Goal: Task Accomplishment & Management: Use online tool/utility

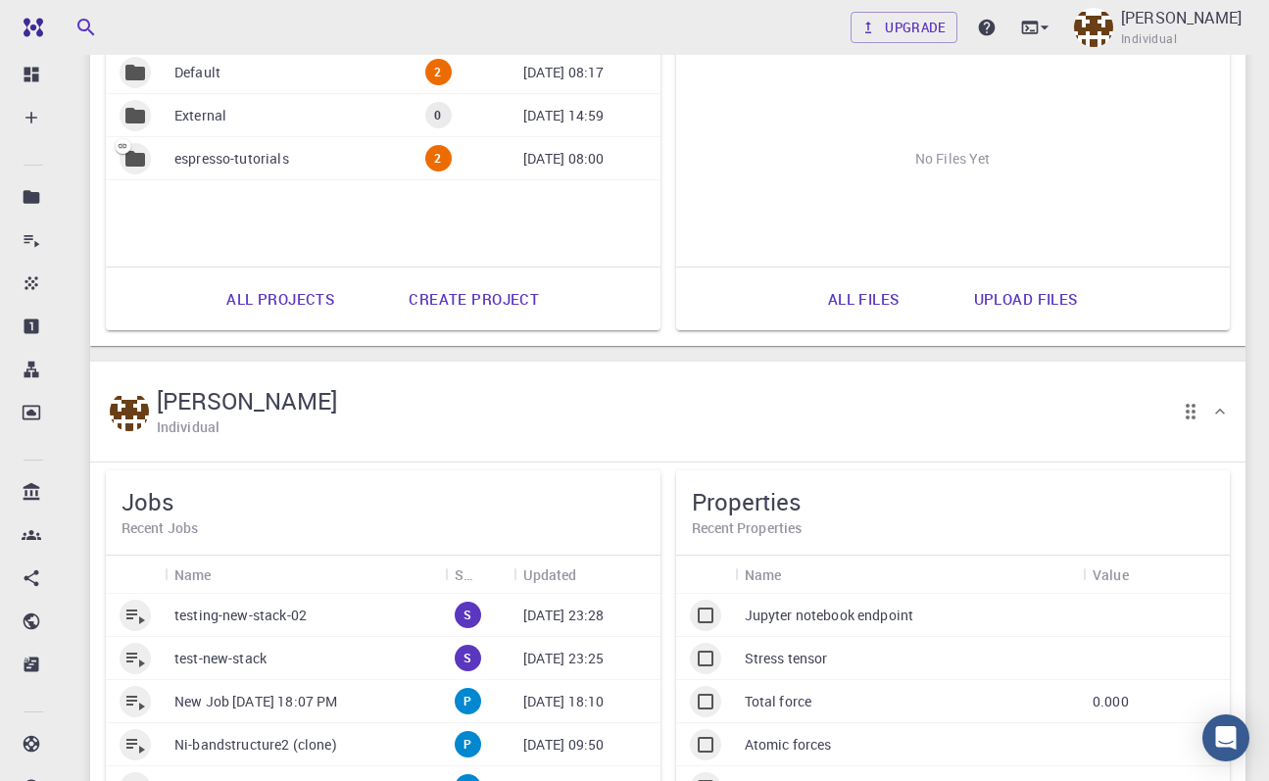
scroll to position [1131, 0]
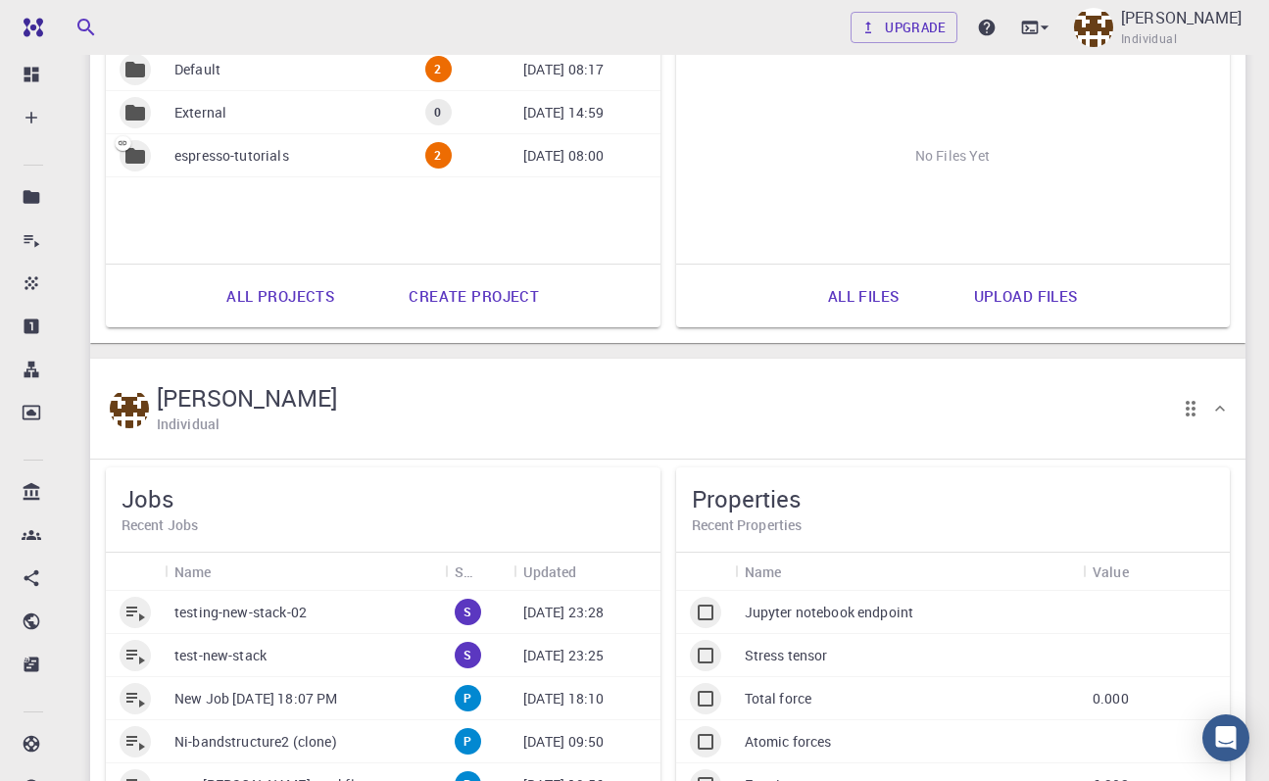
click at [295, 617] on p "testing-new-stack-02" at bounding box center [240, 612] width 132 height 20
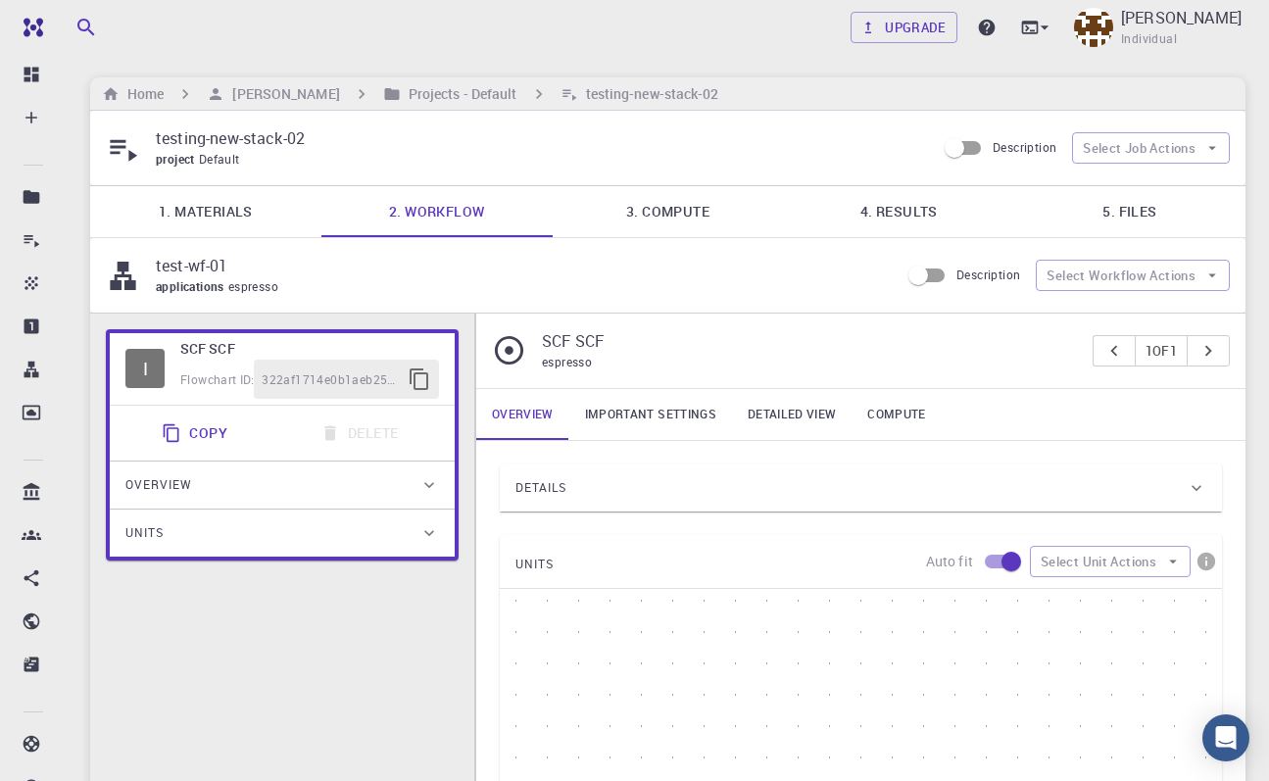
type input "/export/share/pseudo/si/gga/pbe/gbrv/1.0/us/si_pbe_gbrv_1.0.upf"
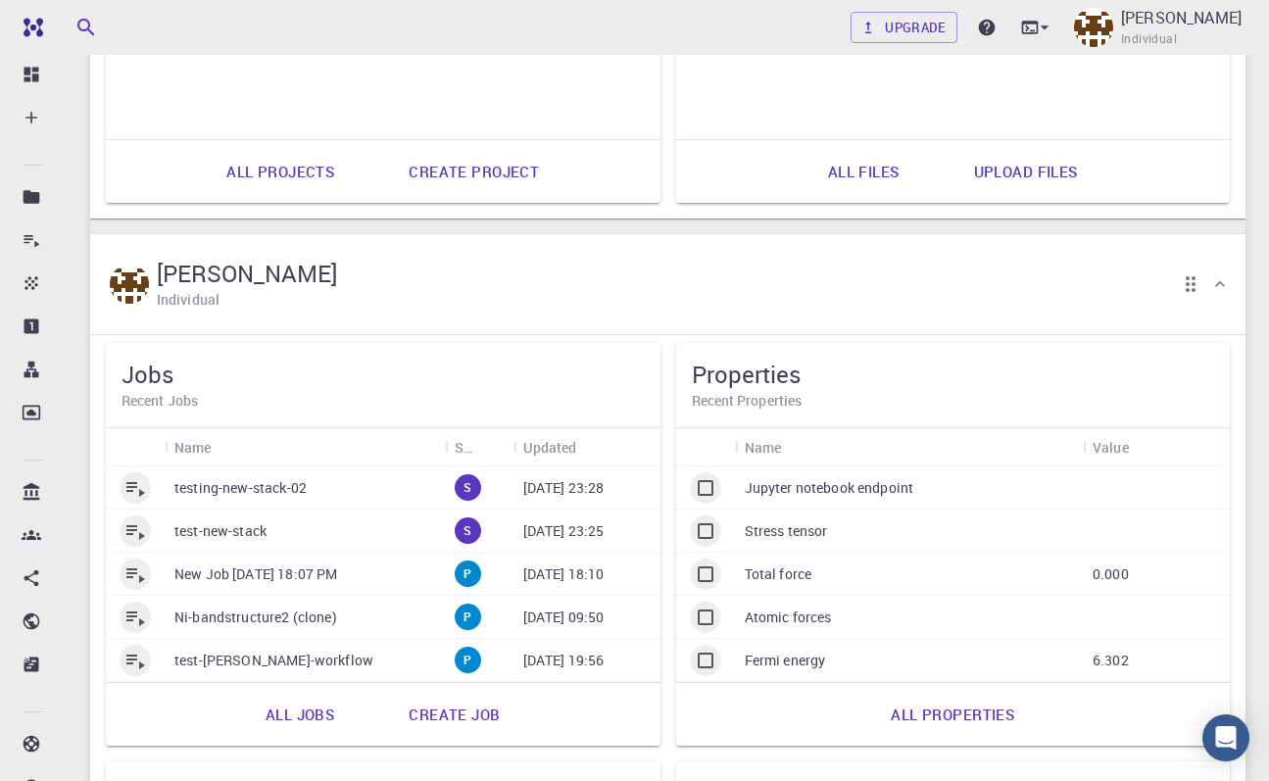
scroll to position [1278, 0]
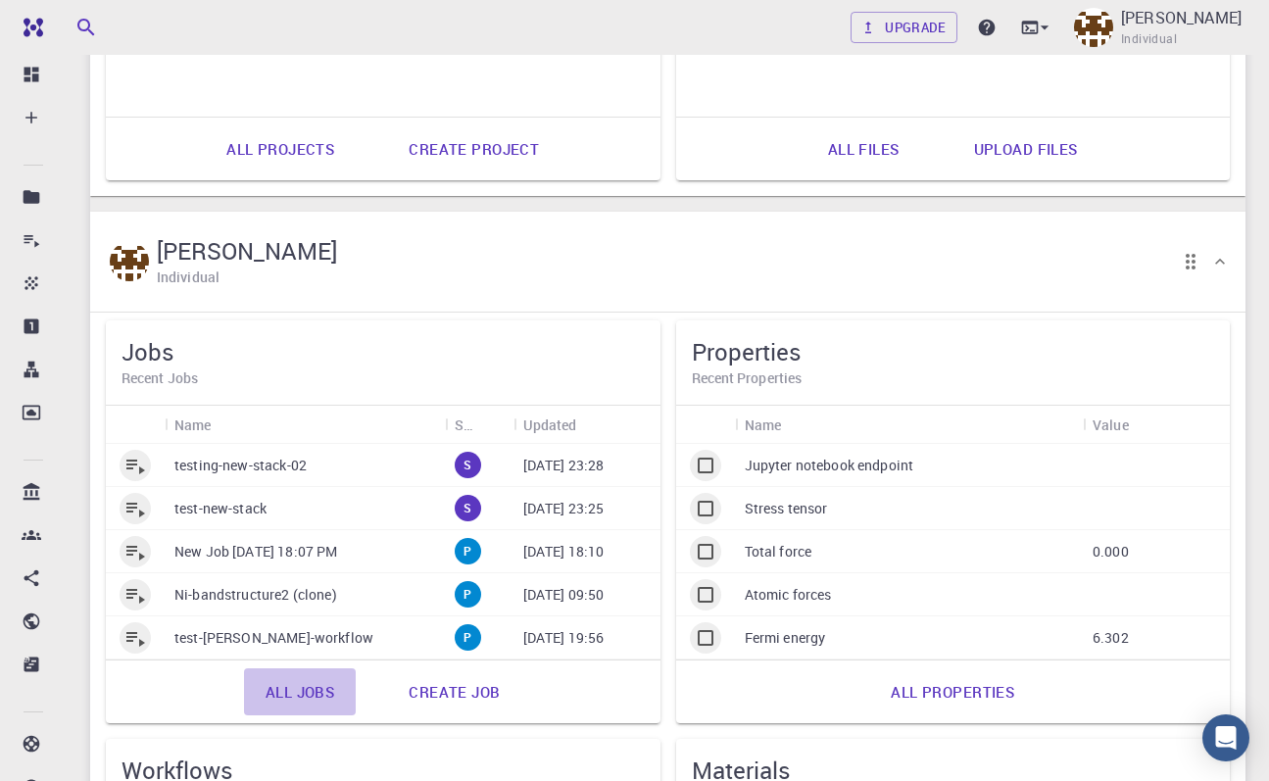
click at [310, 696] on link "All jobs" at bounding box center [300, 691] width 112 height 47
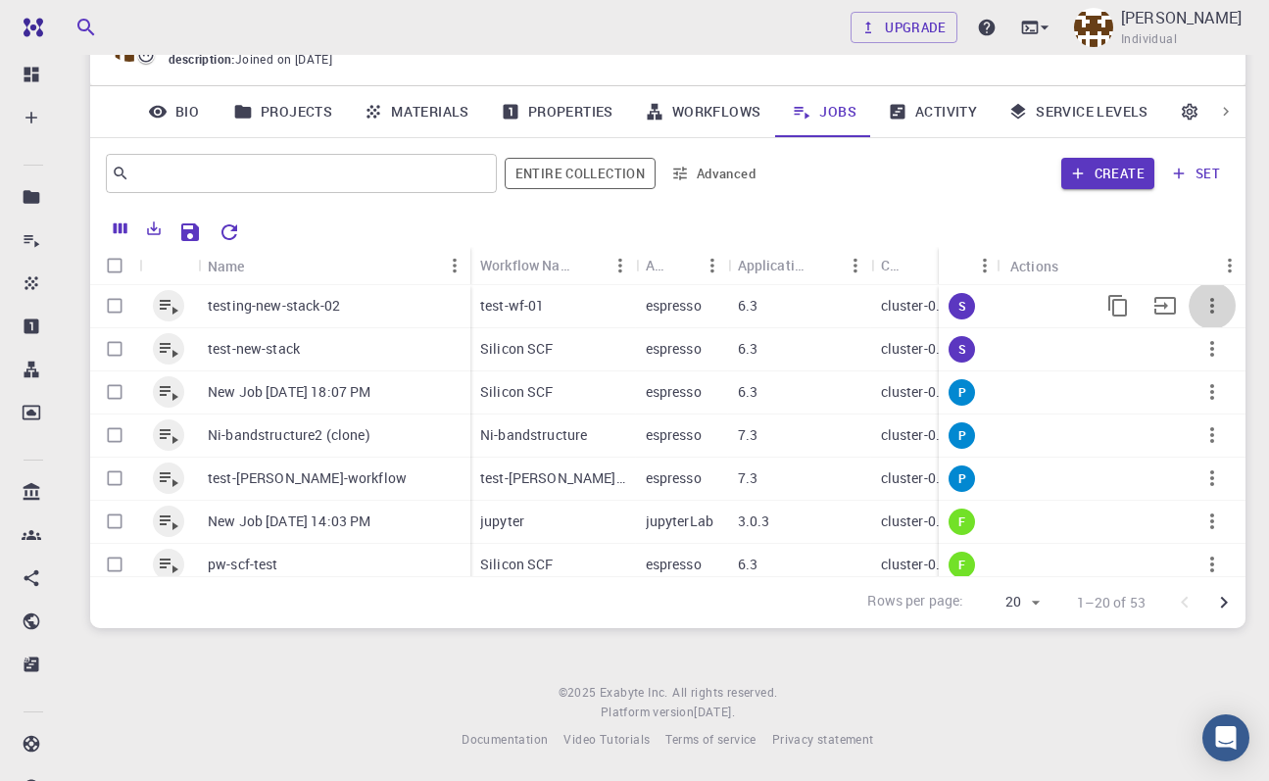
click at [1208, 304] on icon "button" at bounding box center [1212, 306] width 24 height 24
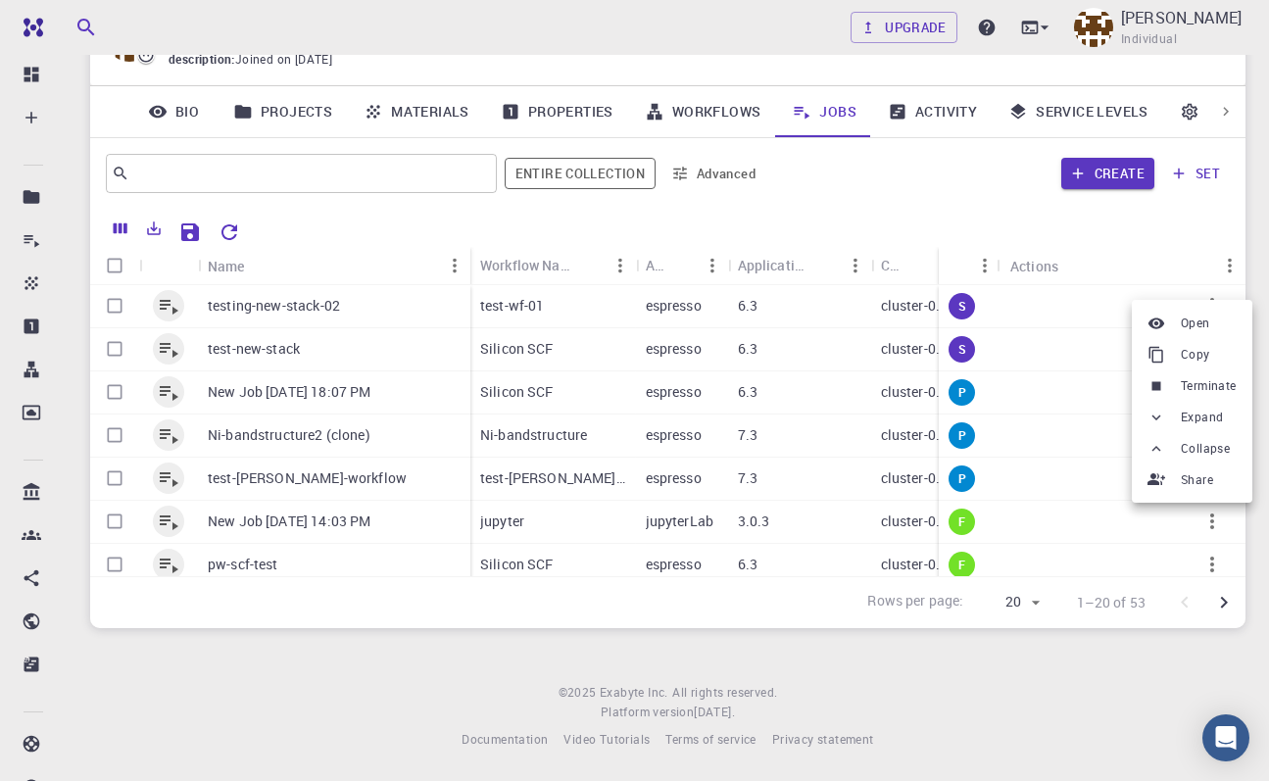
click at [1184, 383] on span "Terminate" at bounding box center [1208, 386] width 56 height 20
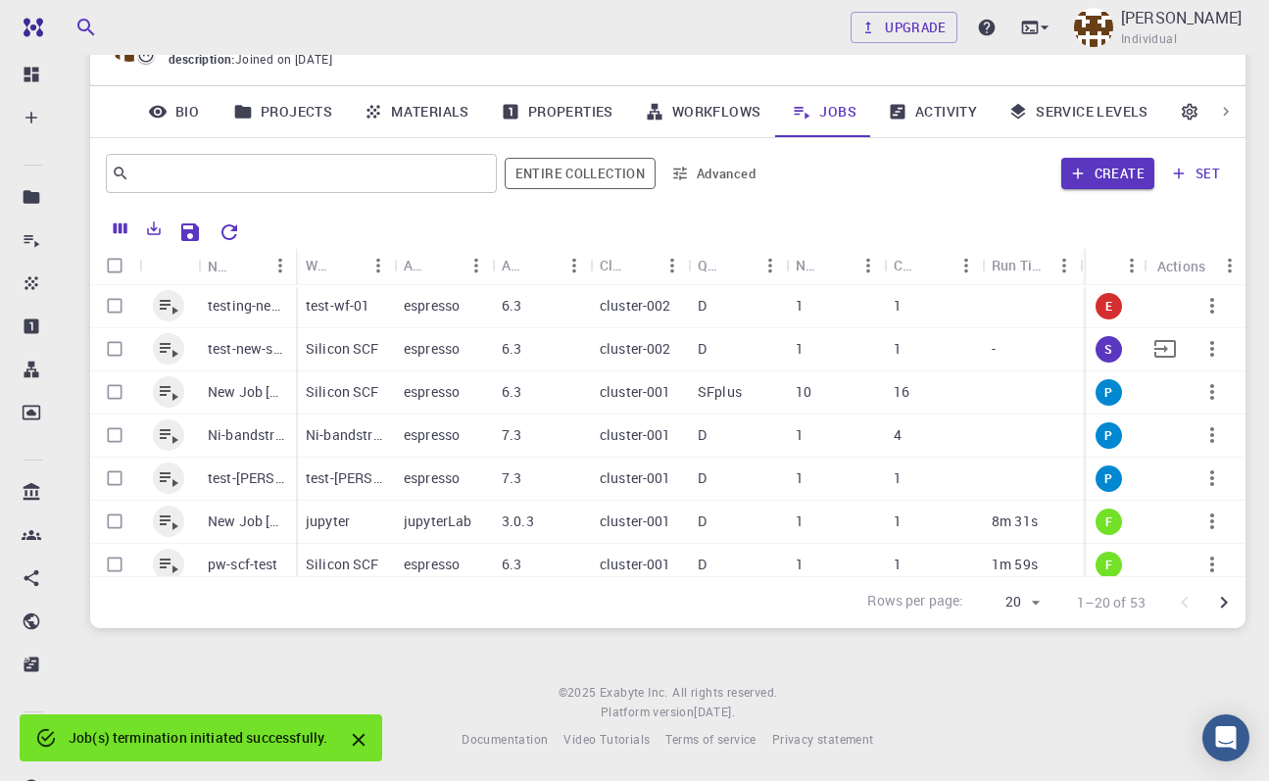
click at [1206, 352] on icon "button" at bounding box center [1212, 349] width 24 height 24
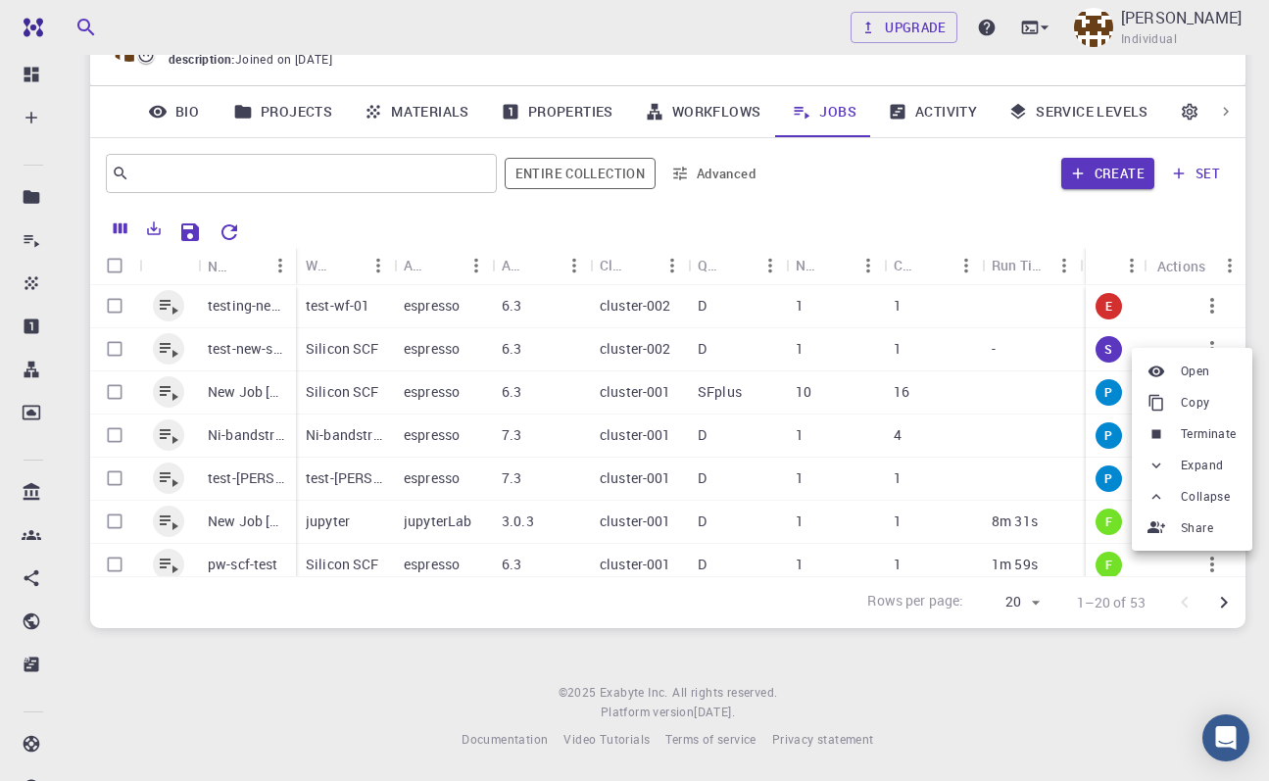
click at [1176, 427] on li "Terminate" at bounding box center [1191, 433] width 120 height 31
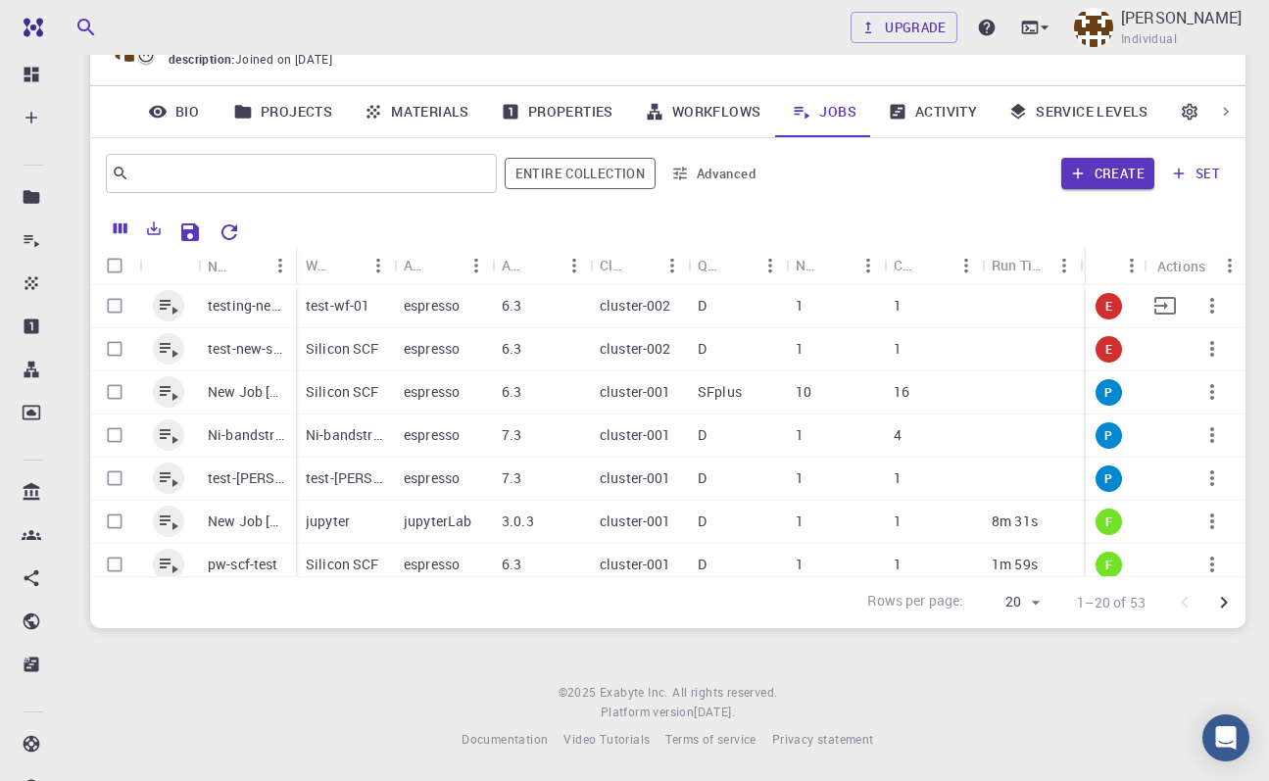
click at [1205, 313] on icon "button" at bounding box center [1212, 306] width 24 height 24
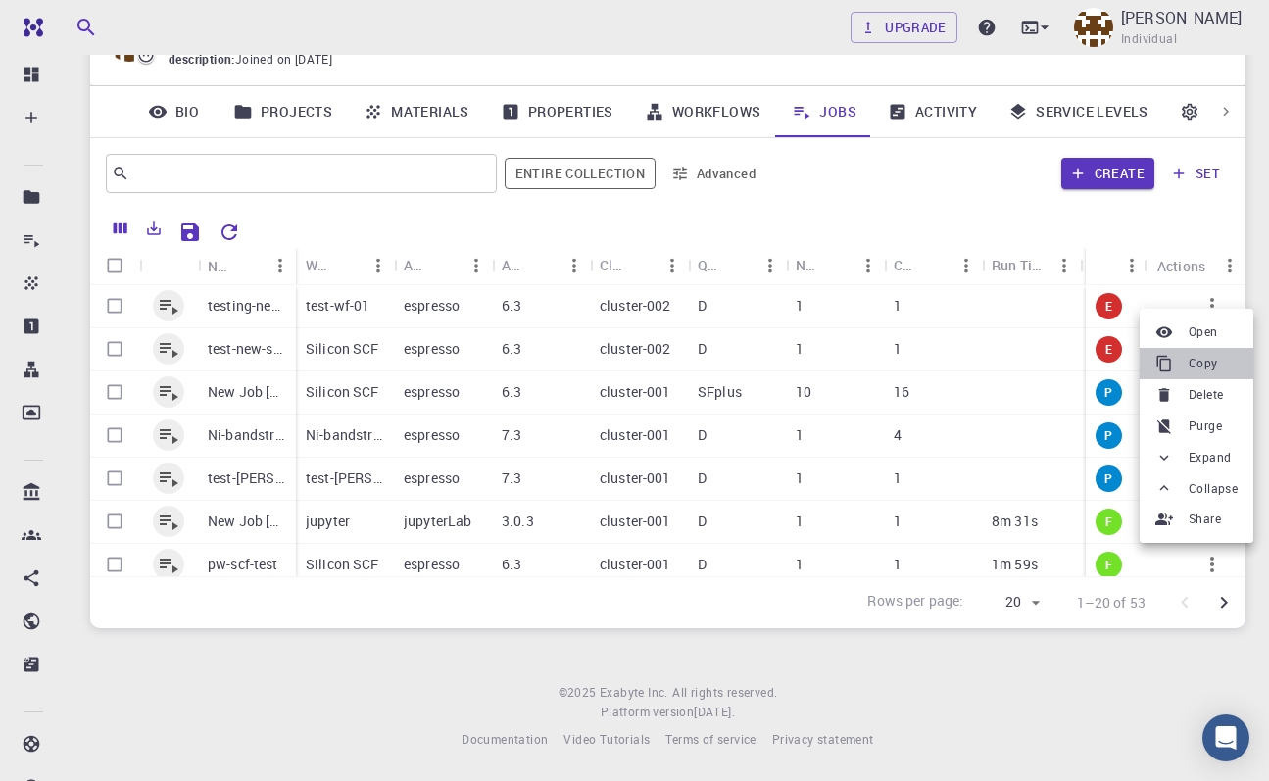
click at [1187, 363] on li "Copy" at bounding box center [1196, 363] width 114 height 31
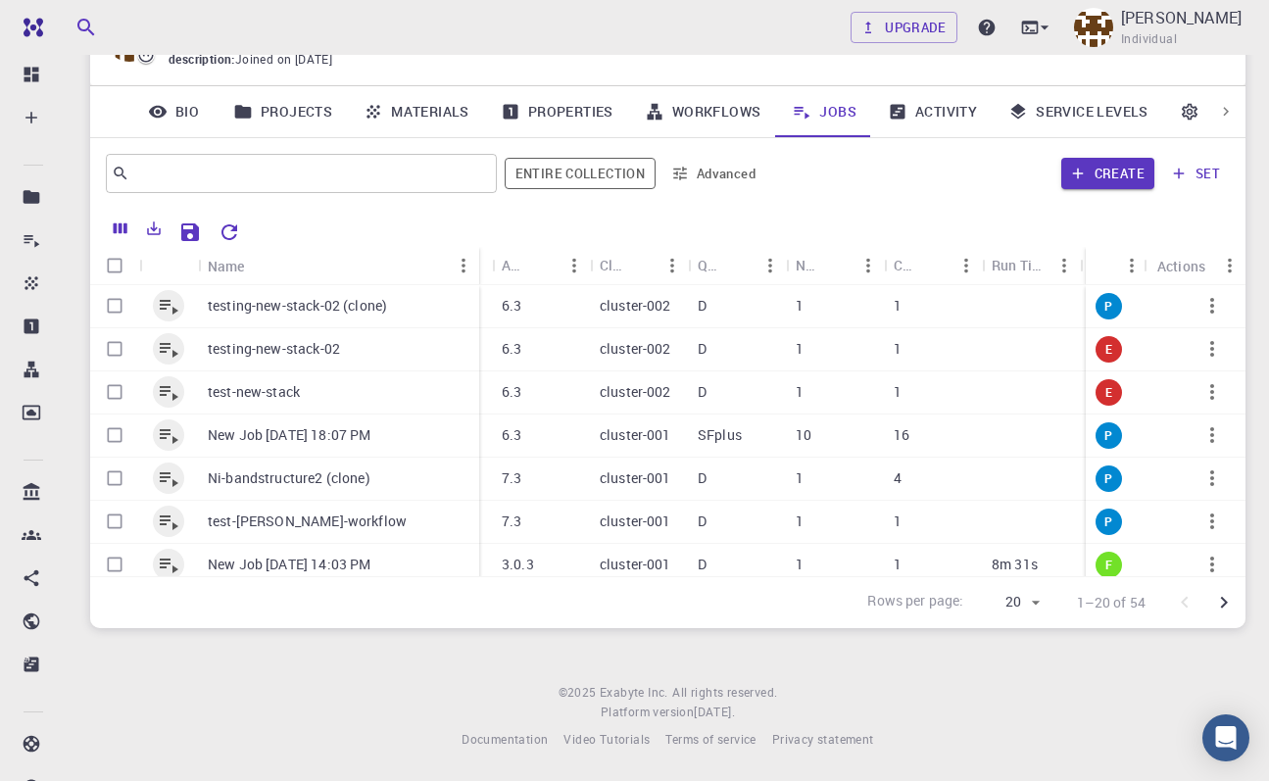
drag, startPoint x: 292, startPoint y: 258, endPoint x: 474, endPoint y: 257, distance: 182.2
click at [474, 257] on div "Name" at bounding box center [481, 266] width 20 height 38
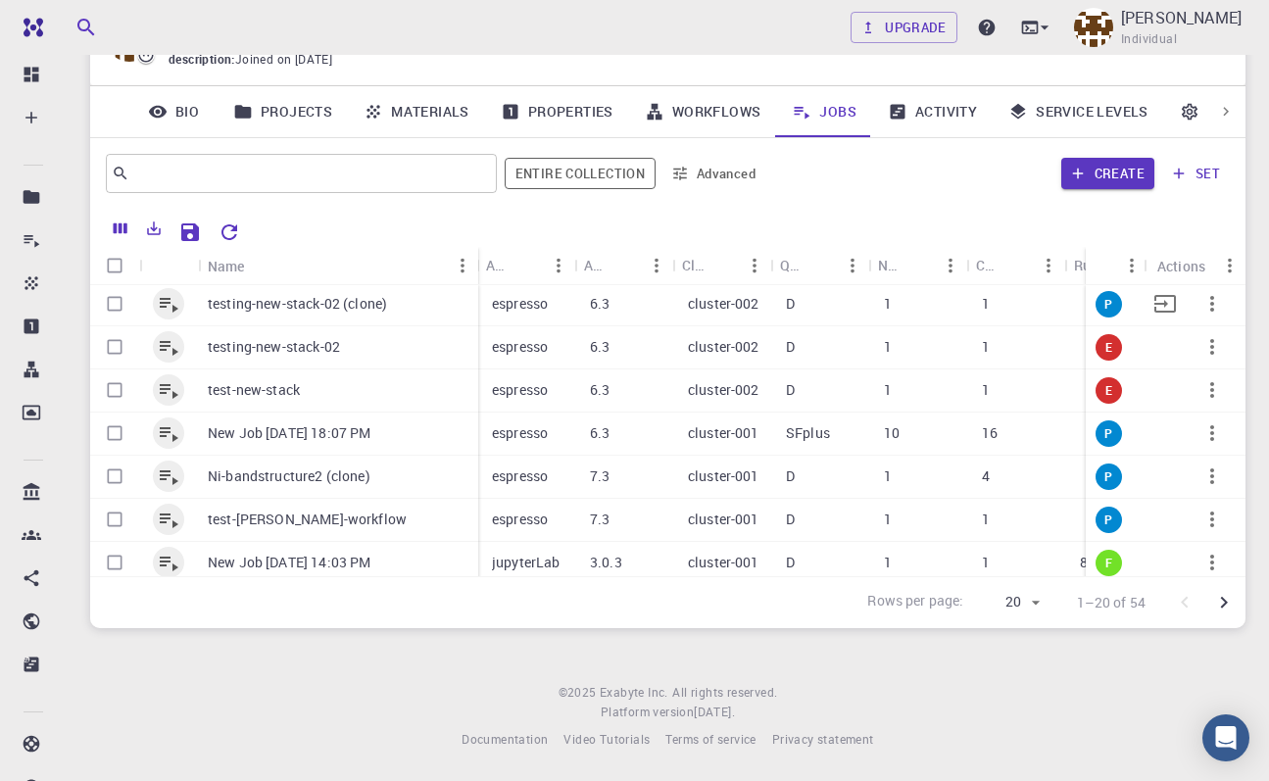
scroll to position [1, 104]
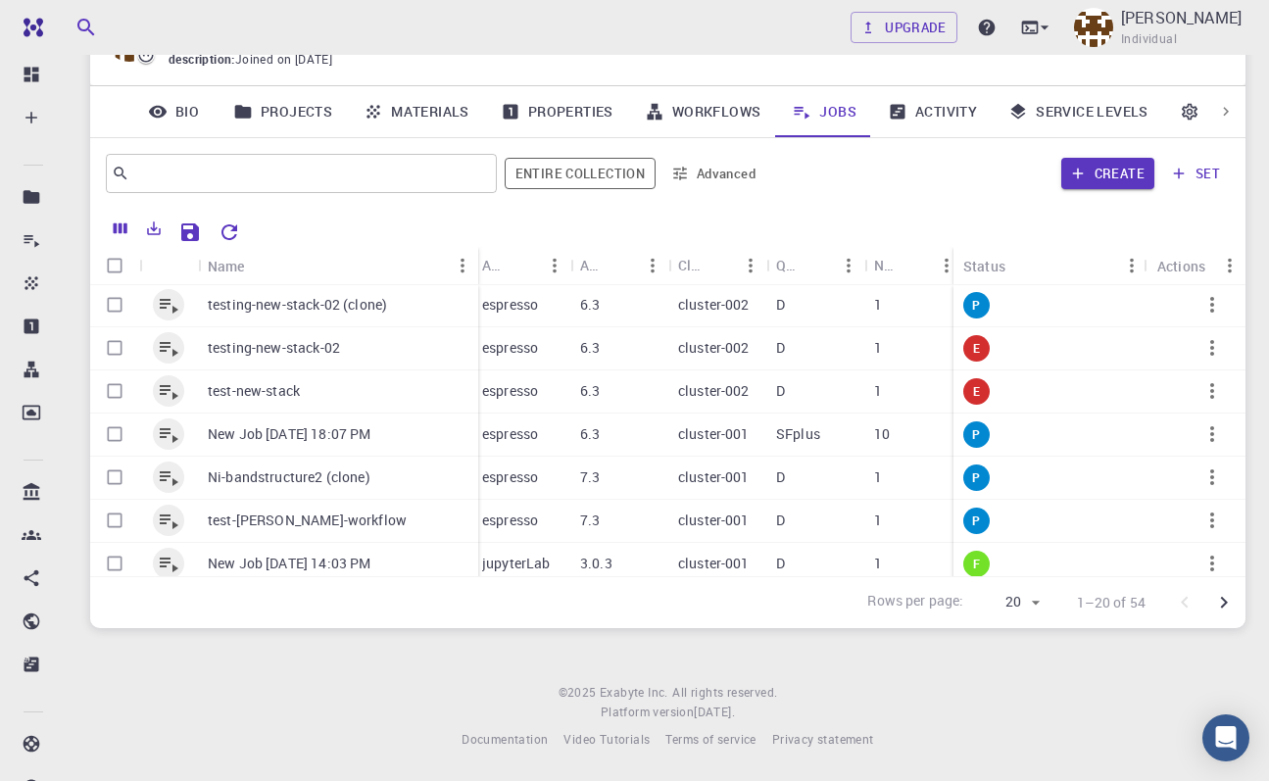
drag, startPoint x: 1087, startPoint y: 261, endPoint x: 1026, endPoint y: 291, distance: 68.8
click at [941, 270] on div "Status" at bounding box center [951, 266] width 20 height 38
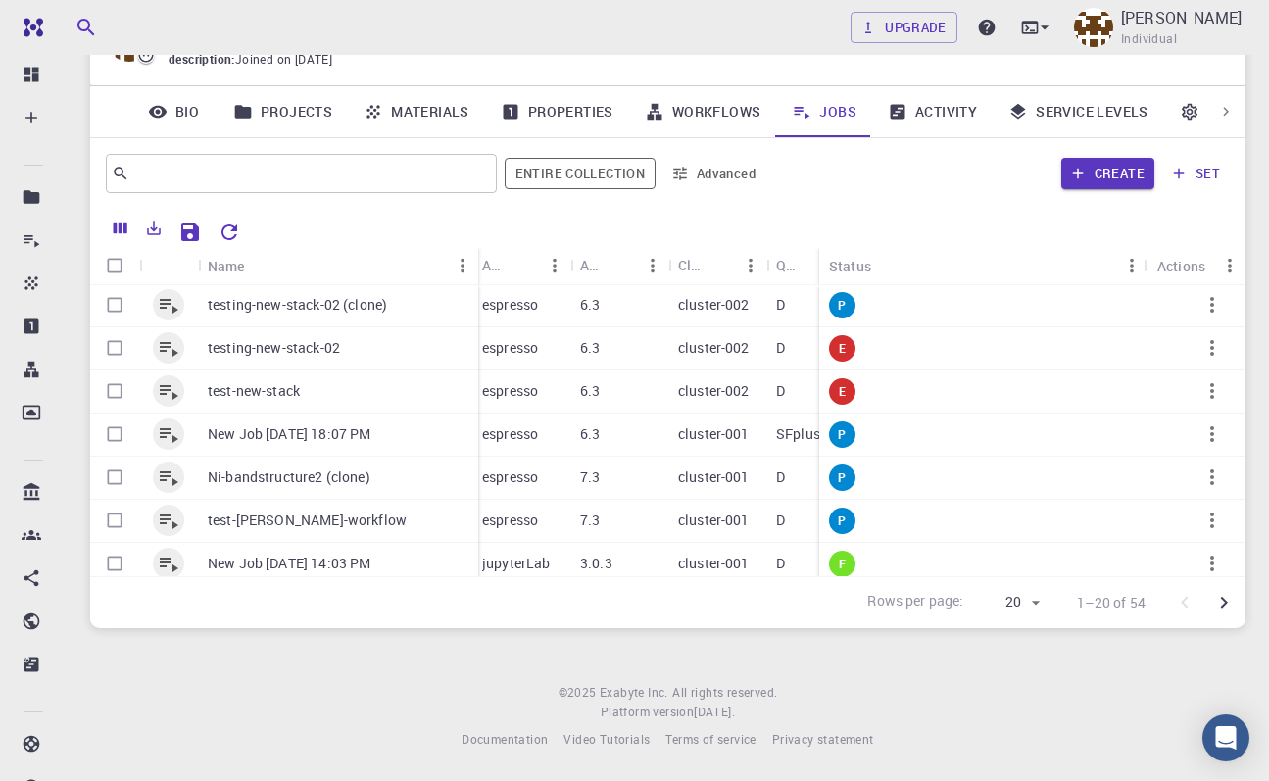
drag, startPoint x: 933, startPoint y: 262, endPoint x: 822, endPoint y: 265, distance: 110.7
click at [822, 265] on div "Status" at bounding box center [817, 266] width 20 height 38
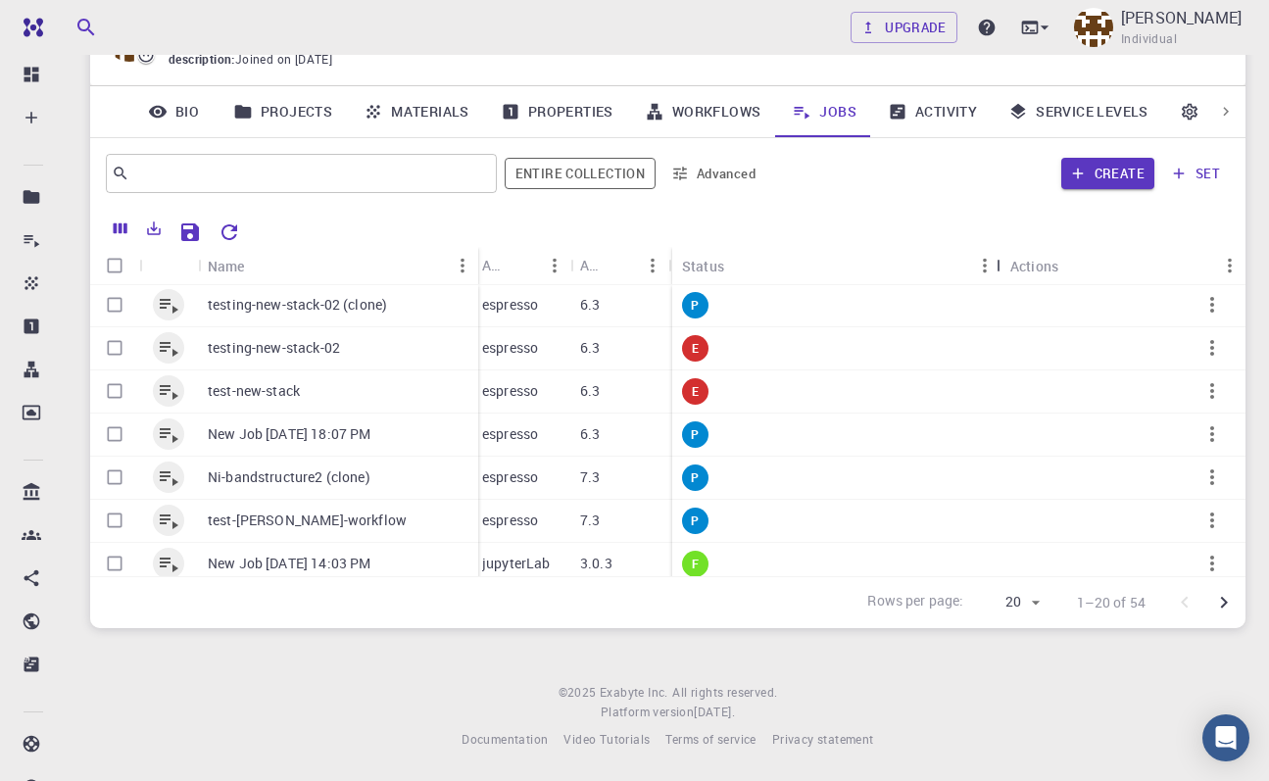
drag, startPoint x: 1147, startPoint y: 265, endPoint x: 937, endPoint y: 266, distance: 210.6
click at [937, 266] on div "Status Actions" at bounding box center [958, 266] width 573 height 38
click at [1121, 308] on icon "Run" at bounding box center [1118, 305] width 24 height 24
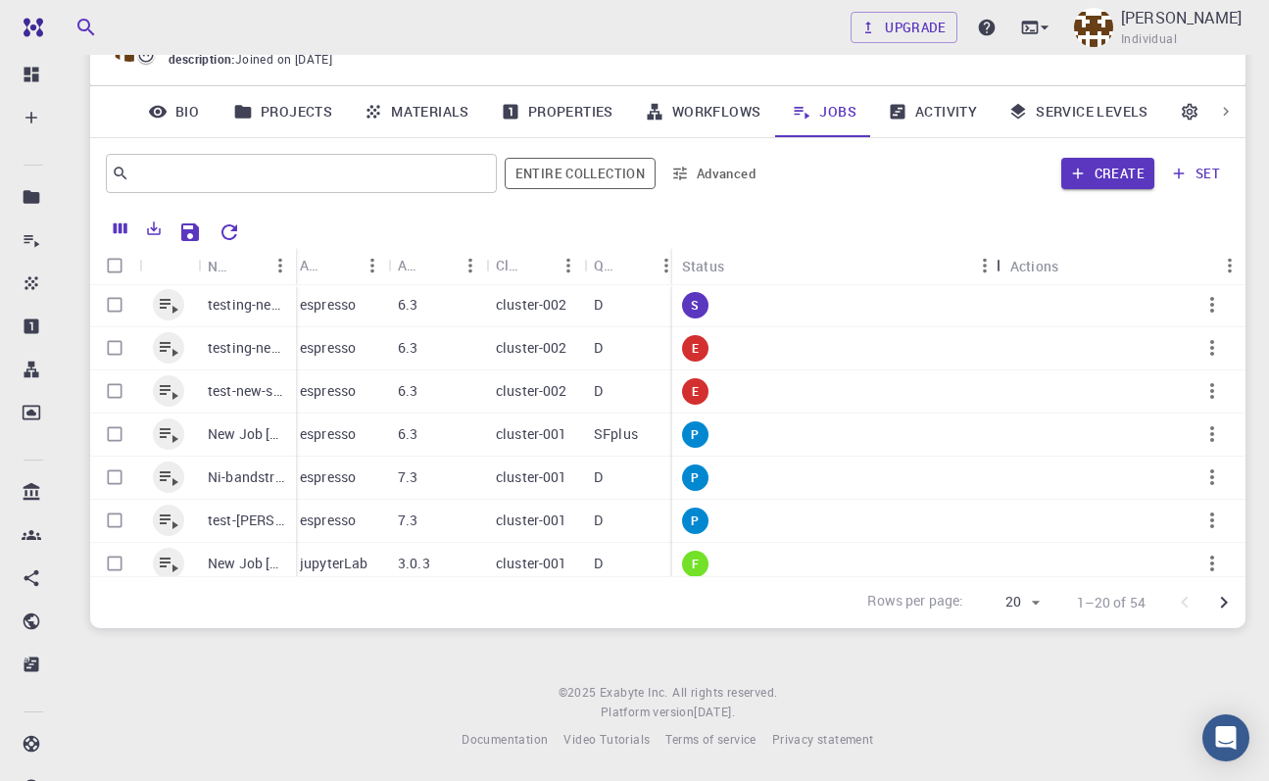
drag, startPoint x: 1140, startPoint y: 253, endPoint x: 942, endPoint y: 250, distance: 197.9
click at [942, 250] on div "Status Actions" at bounding box center [958, 266] width 573 height 38
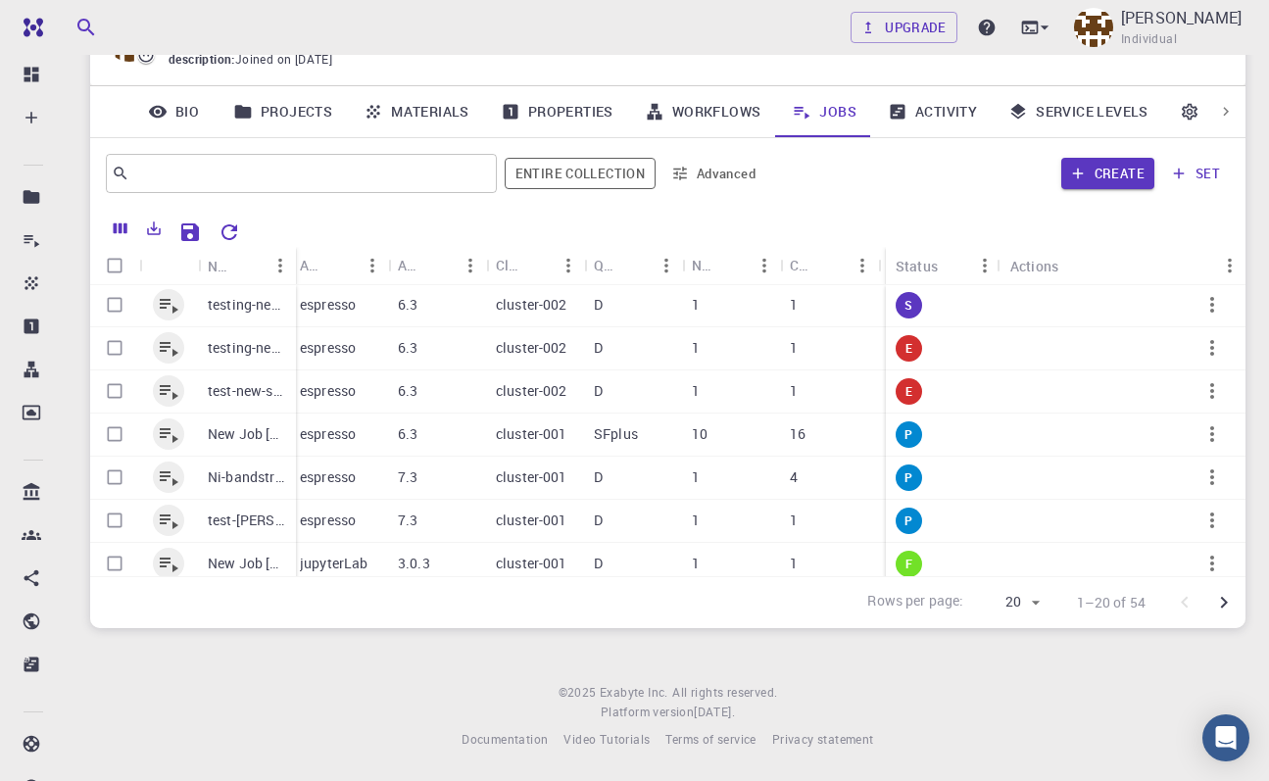
drag, startPoint x: 674, startPoint y: 264, endPoint x: 888, endPoint y: 267, distance: 213.6
click at [888, 267] on div "Status" at bounding box center [884, 266] width 20 height 38
click at [1038, 31] on icon at bounding box center [1030, 27] width 17 height 13
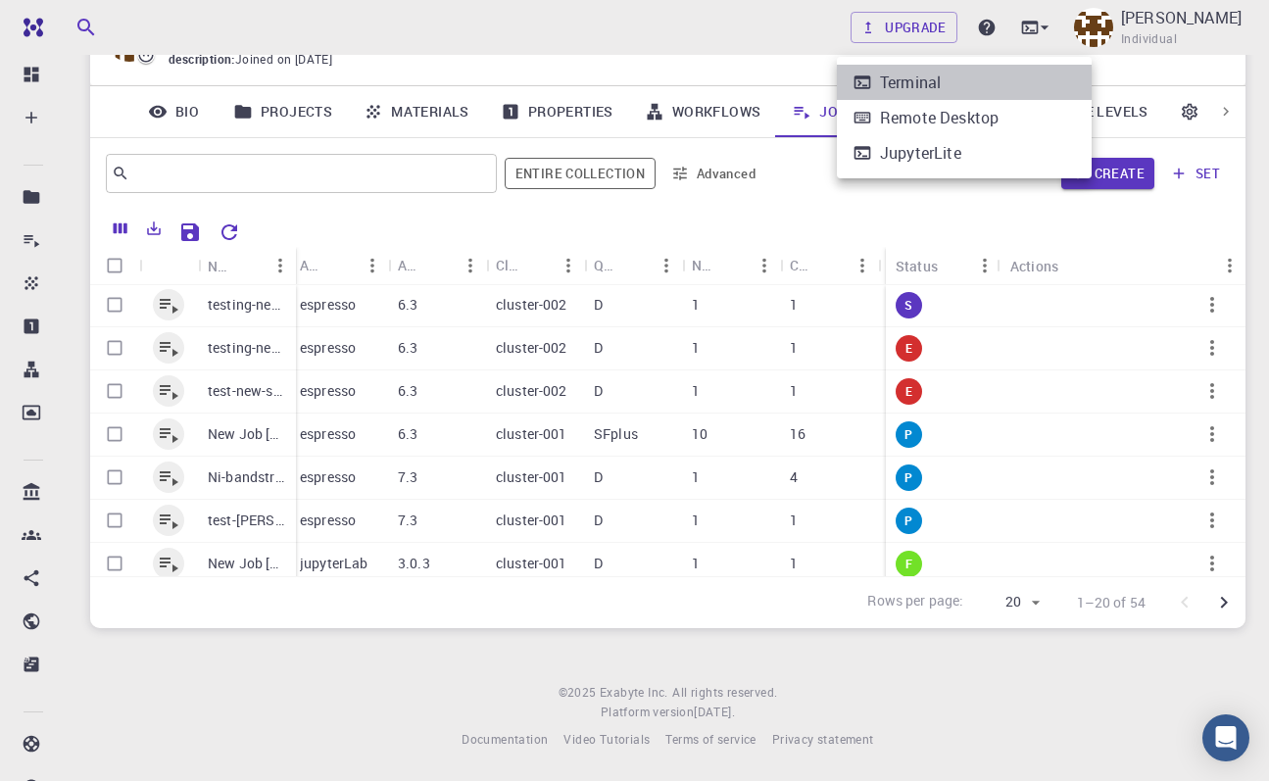
click at [928, 82] on div "Terminal" at bounding box center [910, 83] width 61 height 24
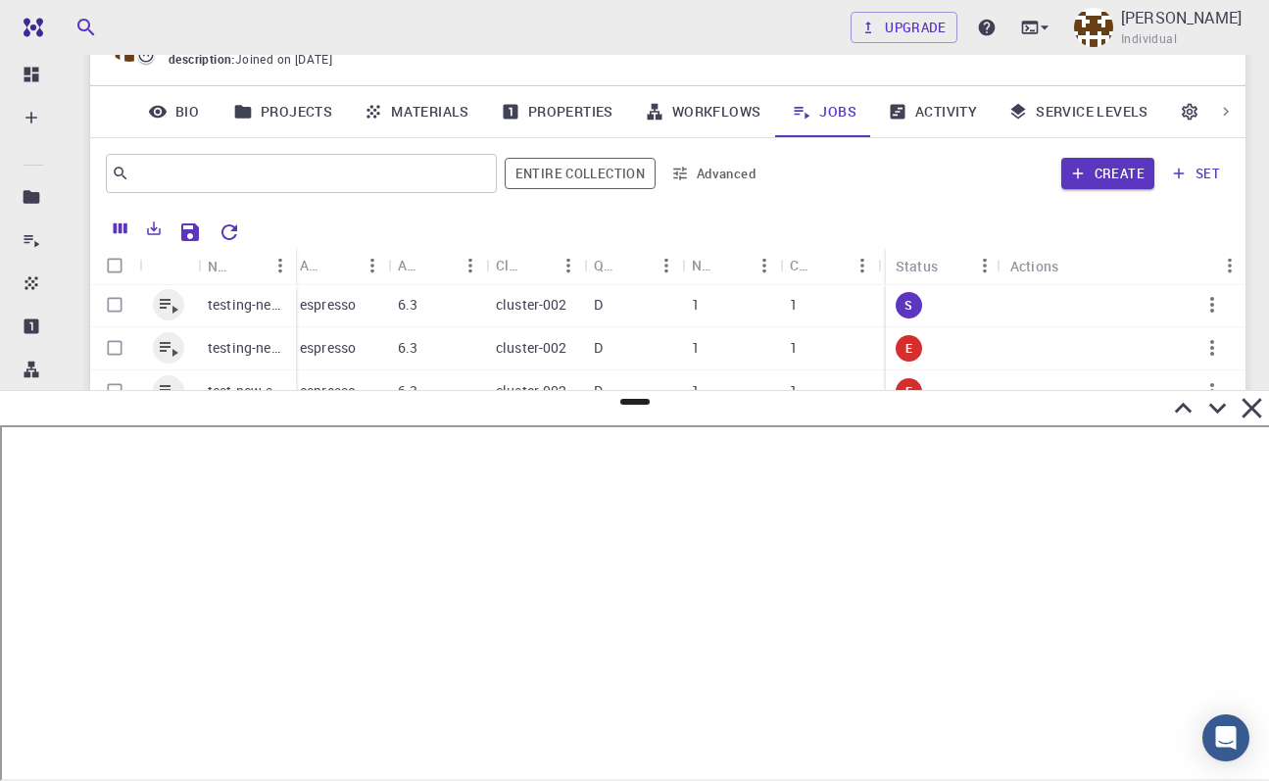
click at [1183, 403] on icon at bounding box center [1184, 407] width 18 height 11
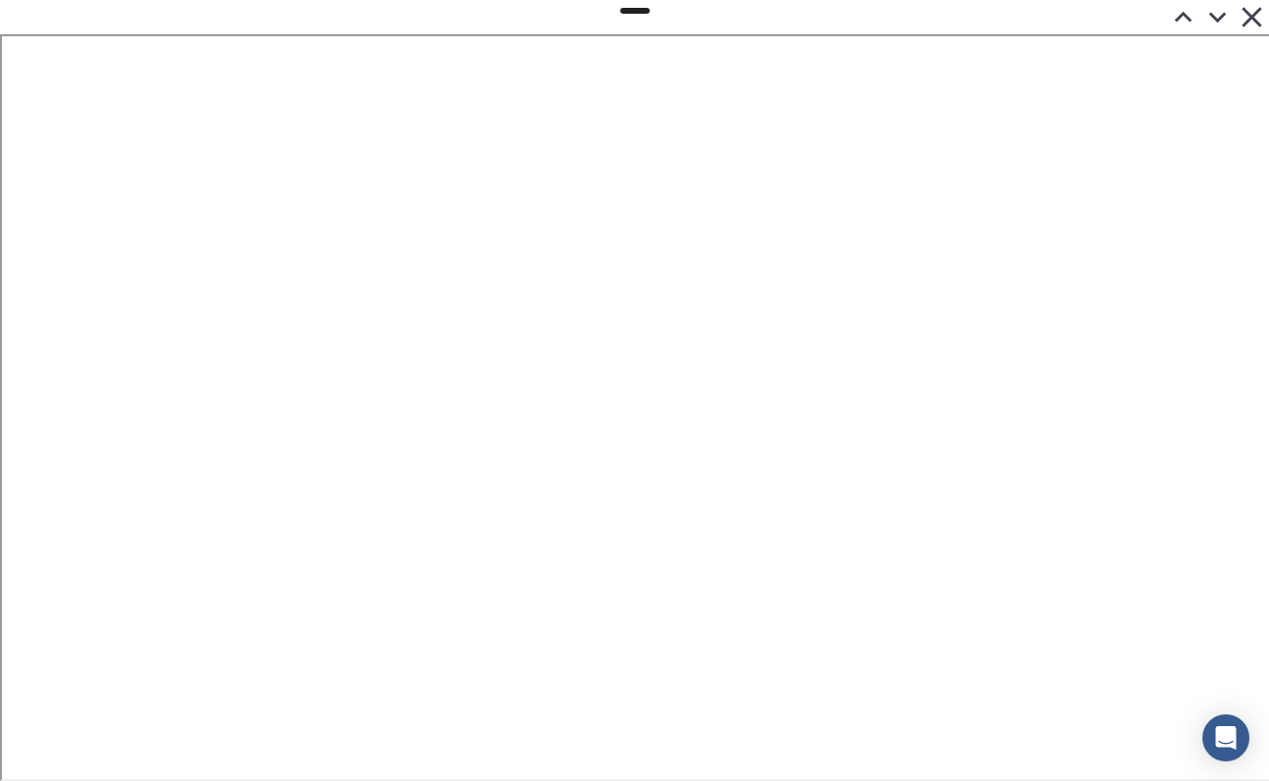
click at [1216, 18] on icon at bounding box center [1218, 18] width 18 height 11
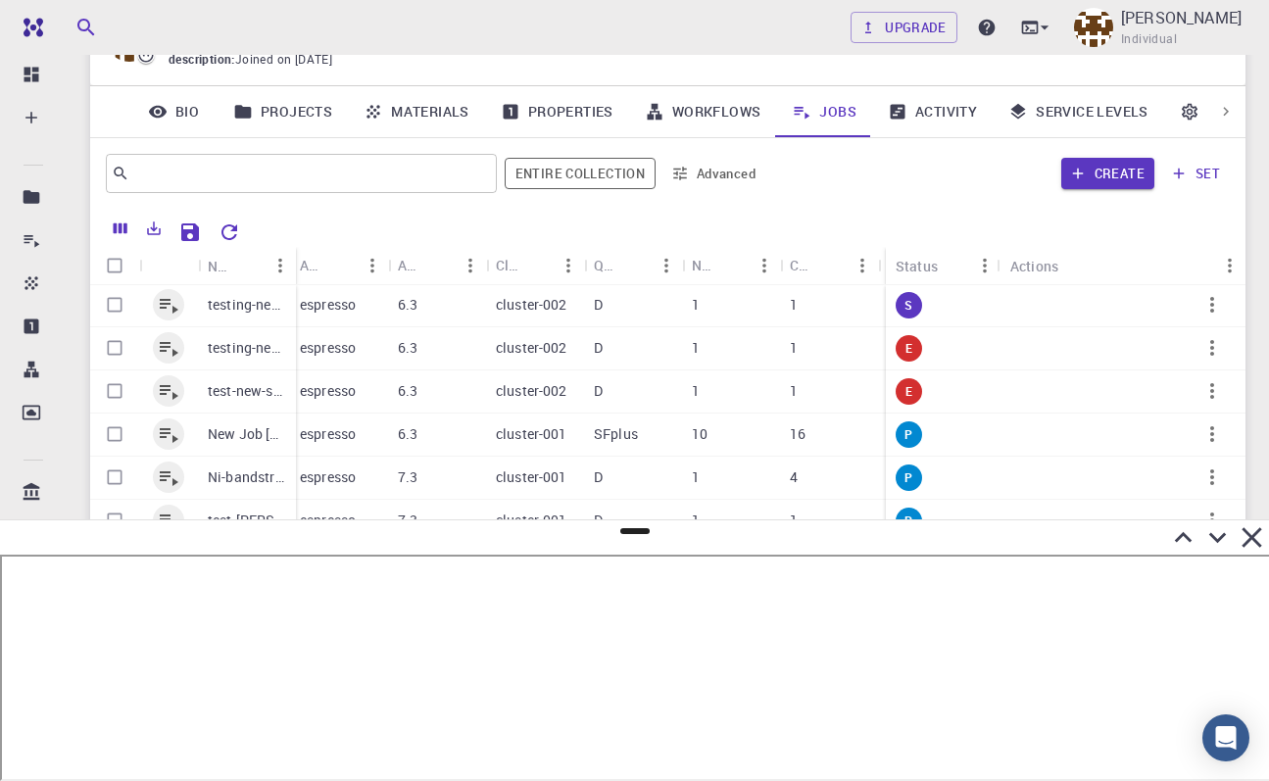
click at [1254, 535] on icon at bounding box center [1251, 538] width 20 height 20
